Goal: Information Seeking & Learning: Learn about a topic

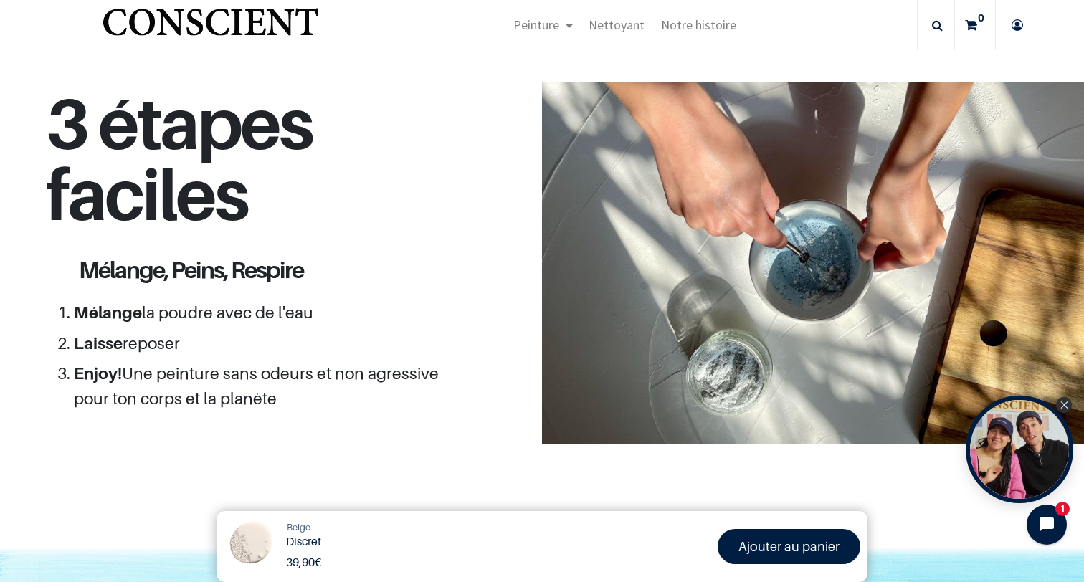
scroll to position [1237, 0]
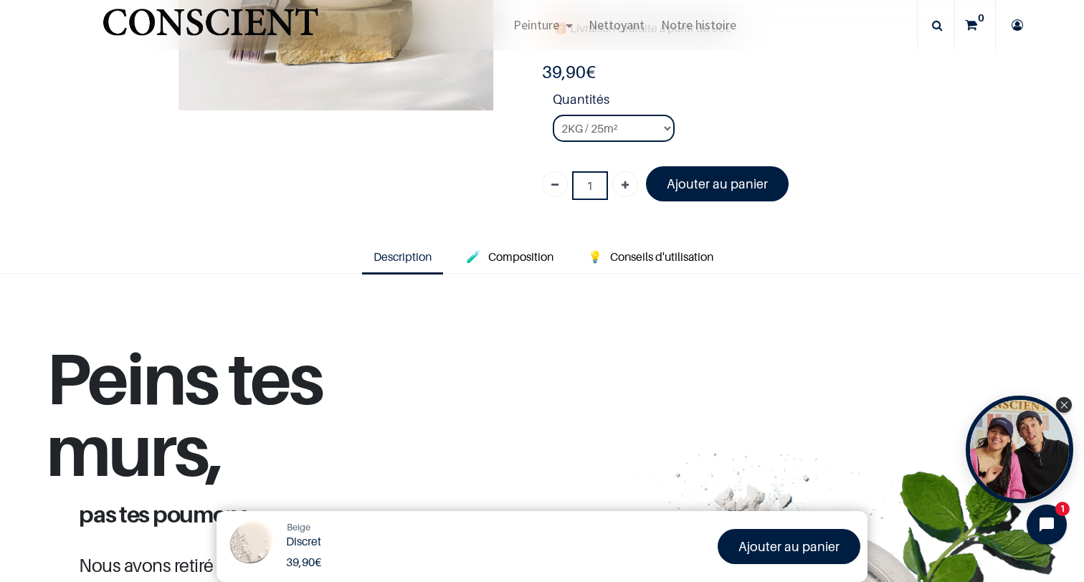
scroll to position [146, 0]
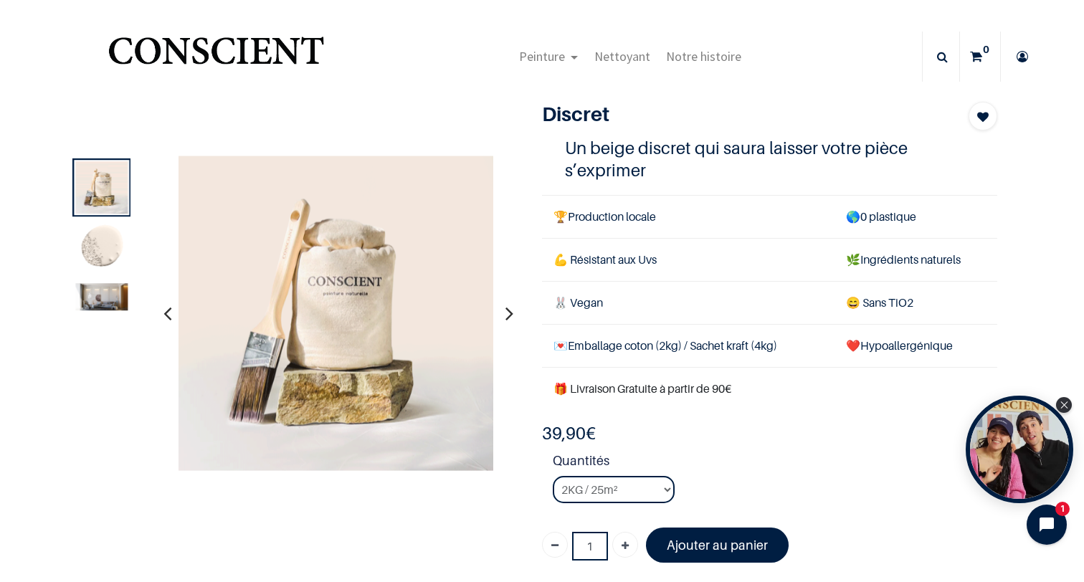
click at [506, 315] on icon "button" at bounding box center [509, 313] width 8 height 39
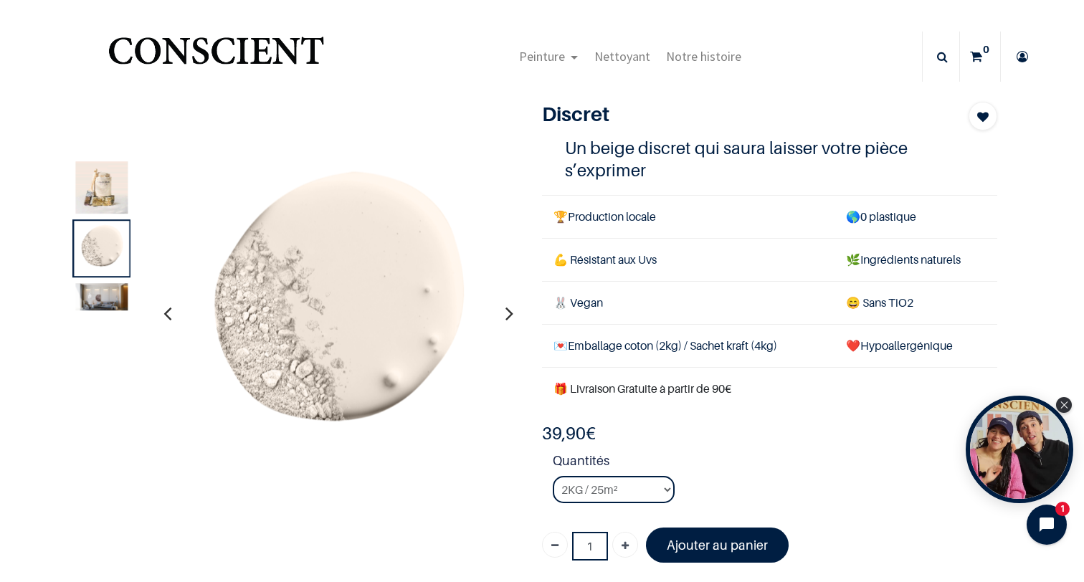
click at [506, 315] on icon "button" at bounding box center [509, 313] width 8 height 39
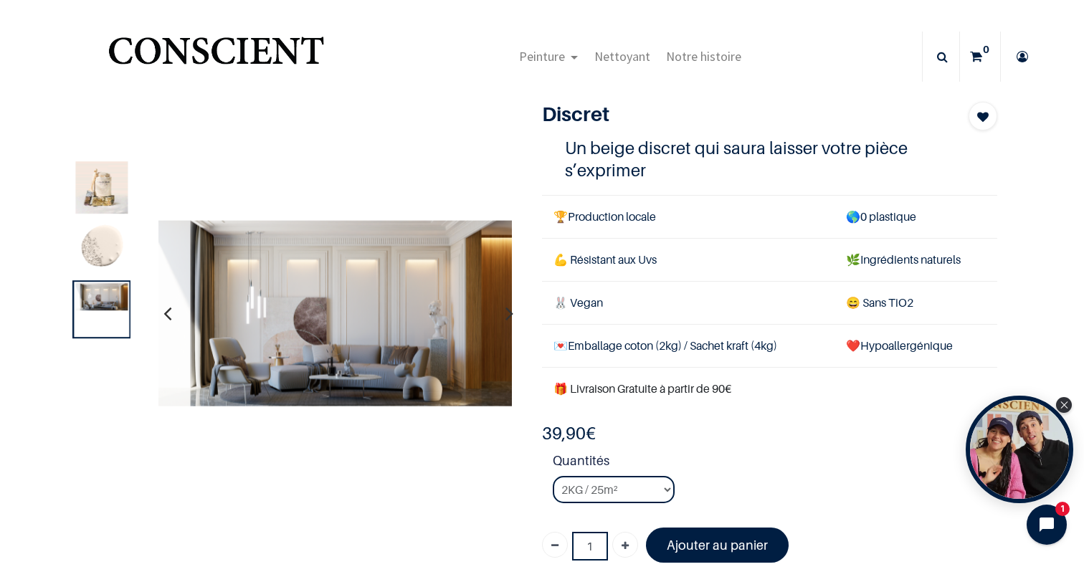
click at [505, 315] on icon "button" at bounding box center [509, 313] width 8 height 39
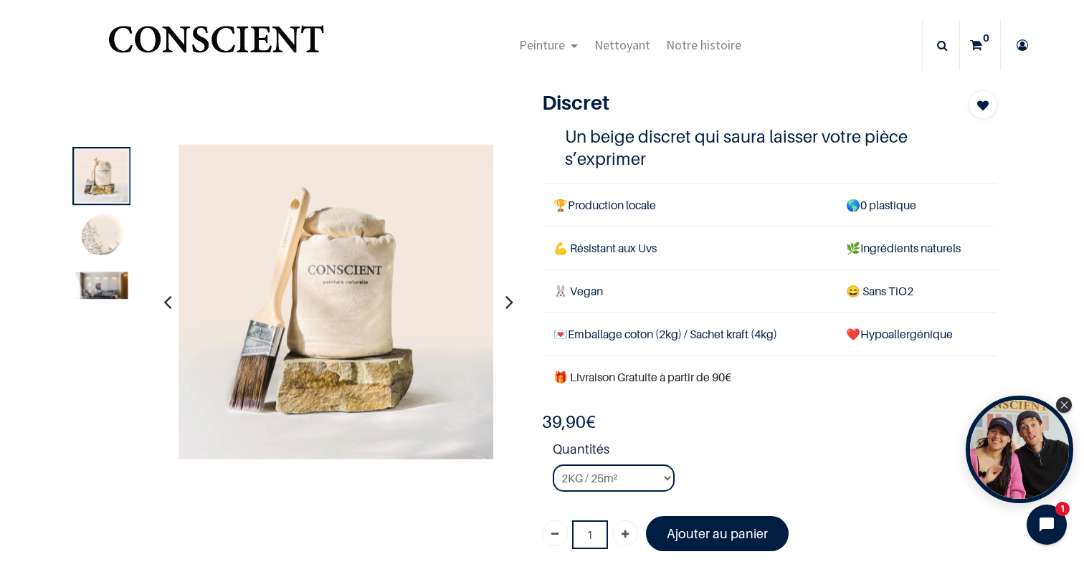
scroll to position [12, 0]
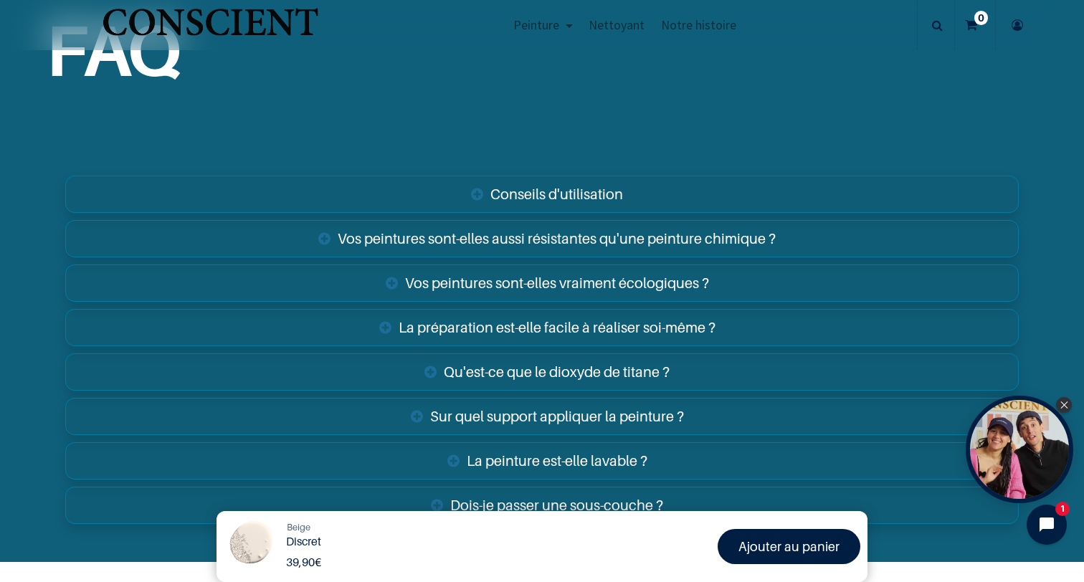
scroll to position [2278, 0]
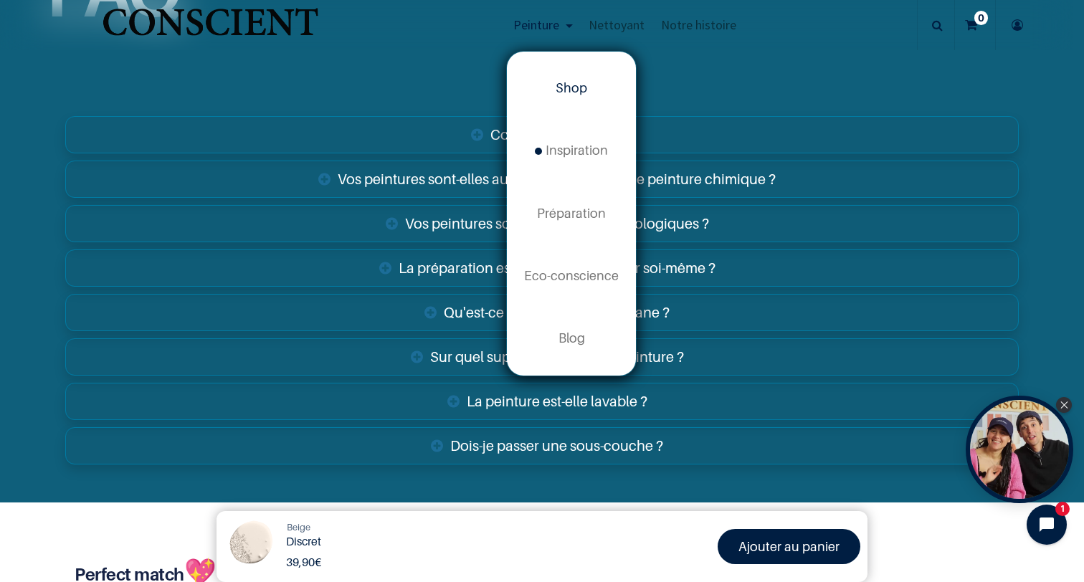
click at [576, 87] on span "Shop" at bounding box center [571, 87] width 32 height 15
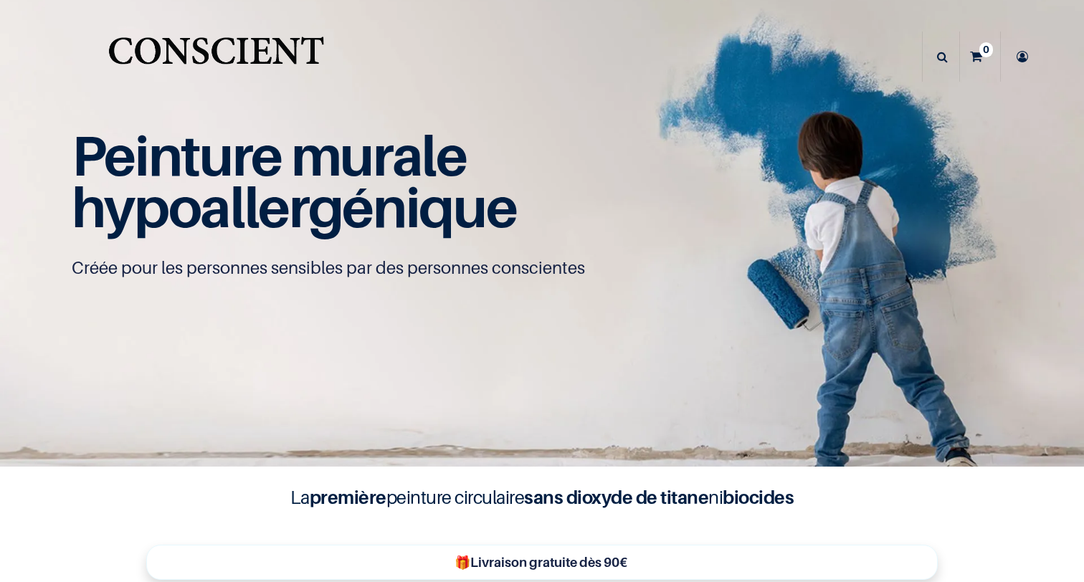
scroll to position [109, 0]
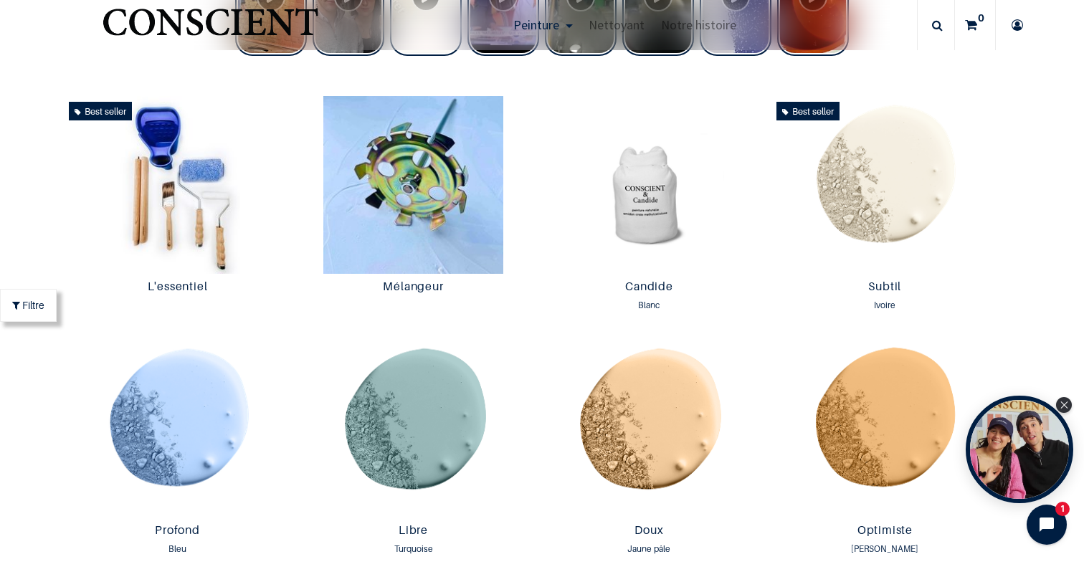
scroll to position [739, 0]
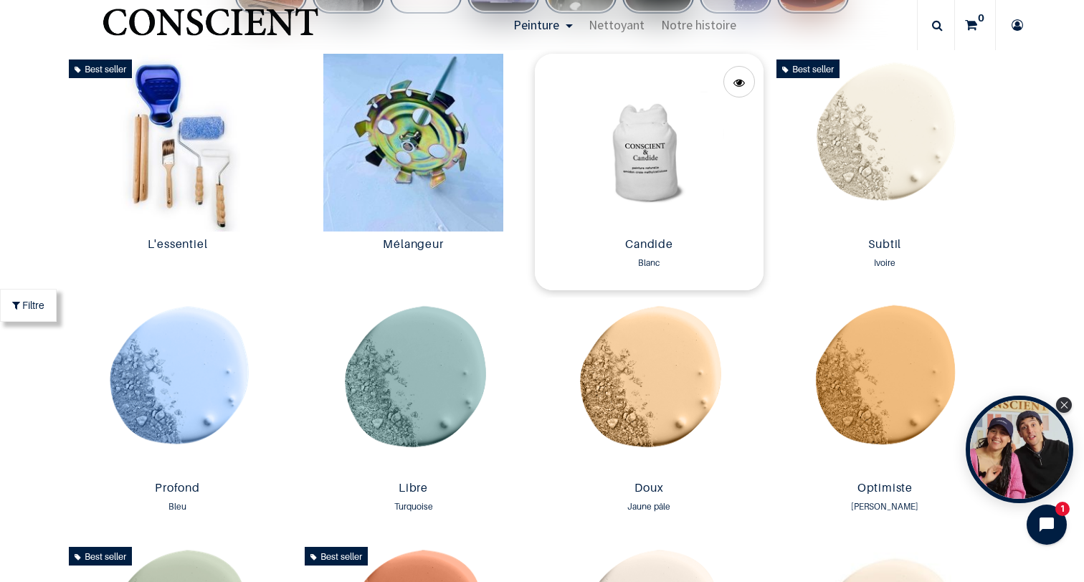
click at [632, 151] on img at bounding box center [649, 143] width 229 height 178
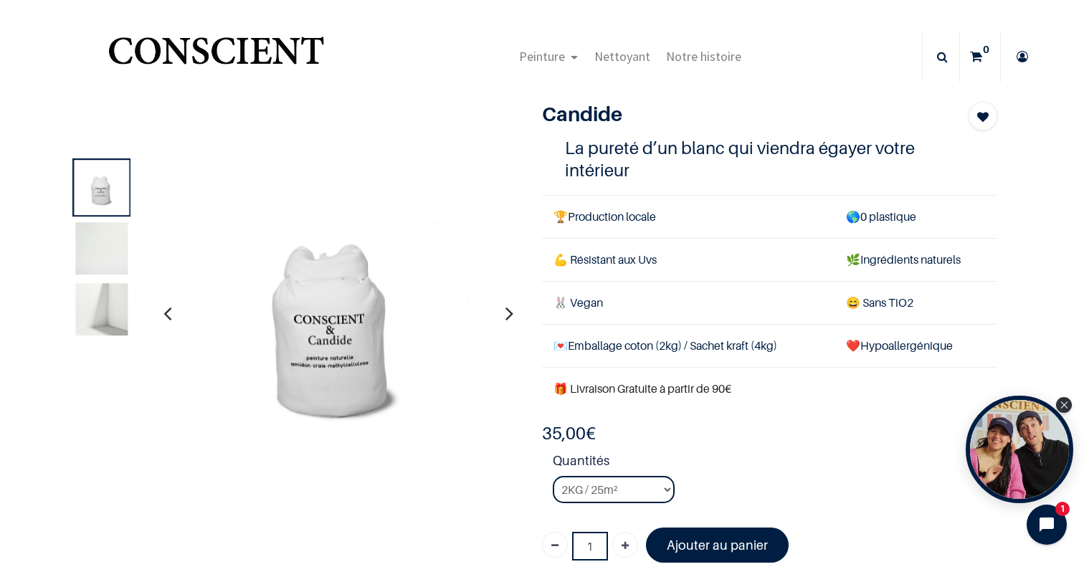
scroll to position [11, 0]
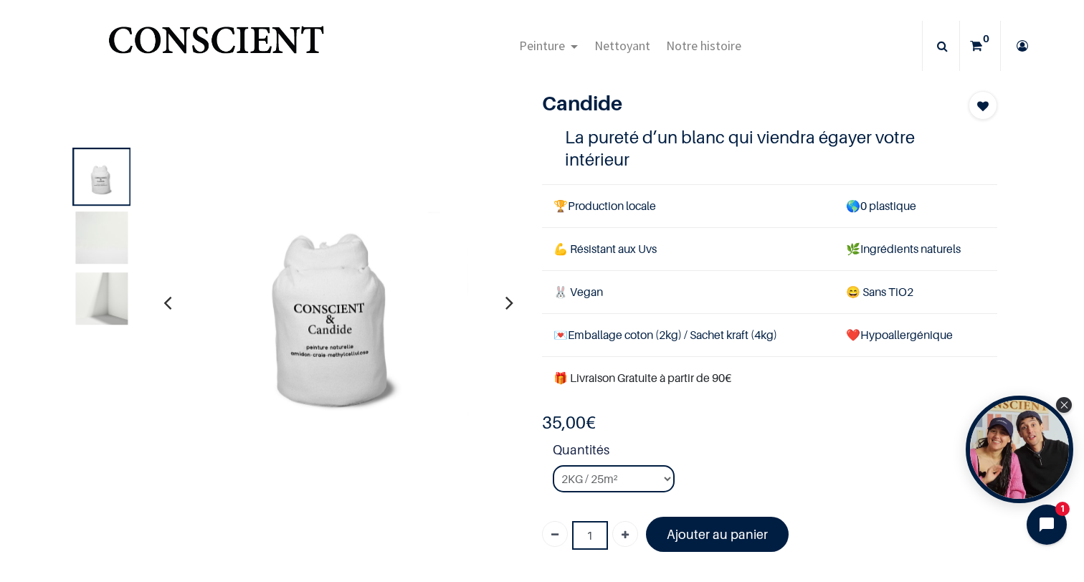
click at [100, 300] on img at bounding box center [102, 298] width 52 height 52
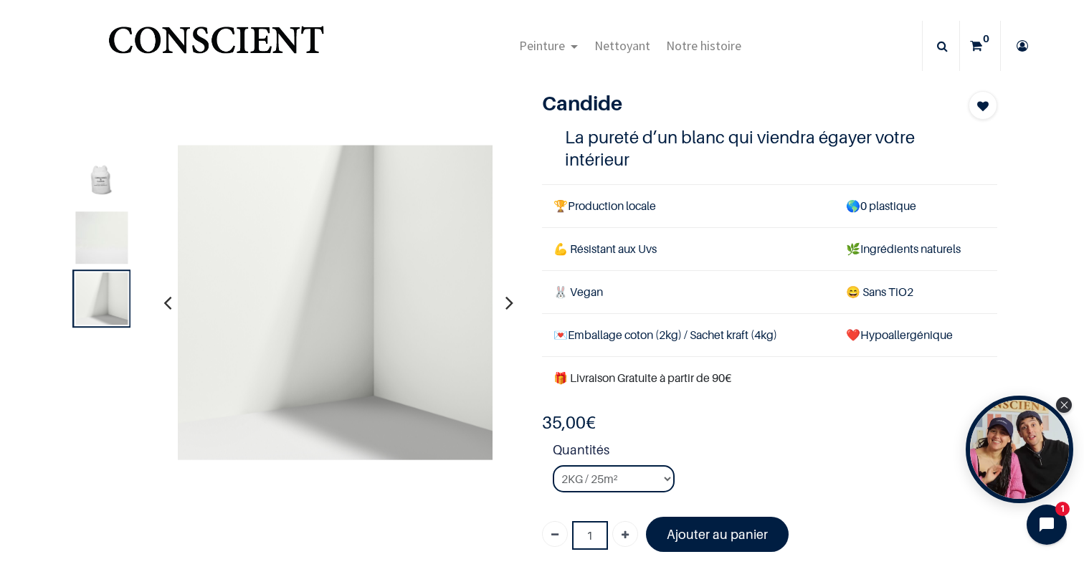
click at [105, 249] on img at bounding box center [102, 237] width 52 height 52
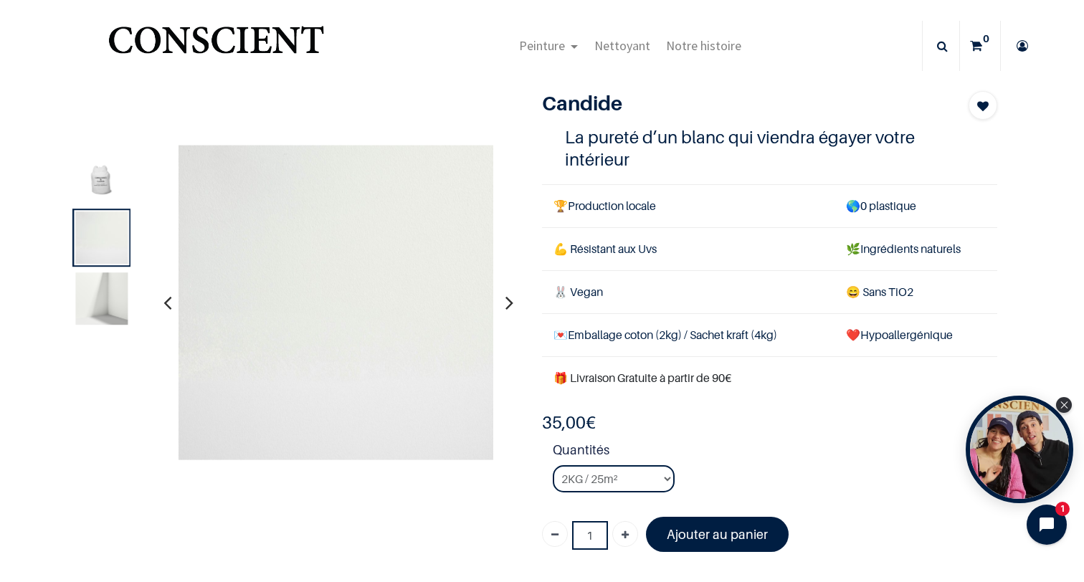
click at [100, 293] on img at bounding box center [102, 298] width 52 height 52
